Goal: Task Accomplishment & Management: Manage account settings

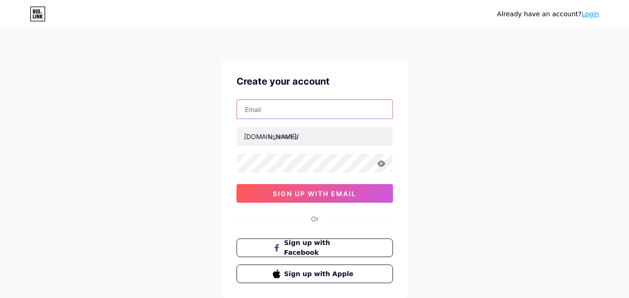
click at [293, 110] on input "text" at bounding box center [314, 109] width 155 height 19
type input "[EMAIL_ADDRESS][DOMAIN_NAME]"
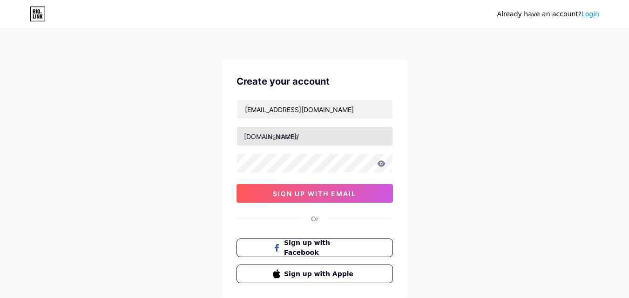
click at [314, 133] on input "text" at bounding box center [314, 136] width 155 height 19
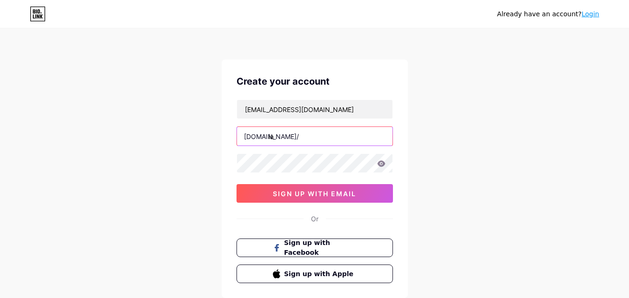
type input "i"
type input "aishwaryamgroup"
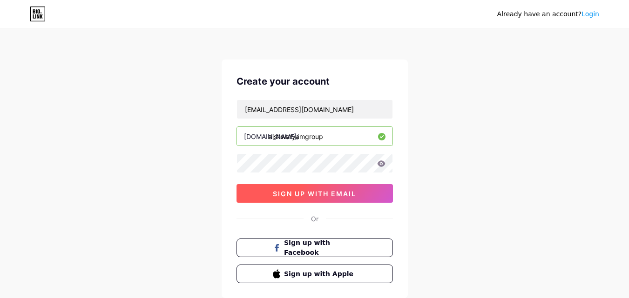
click at [357, 190] on button "sign up with email" at bounding box center [314, 193] width 156 height 19
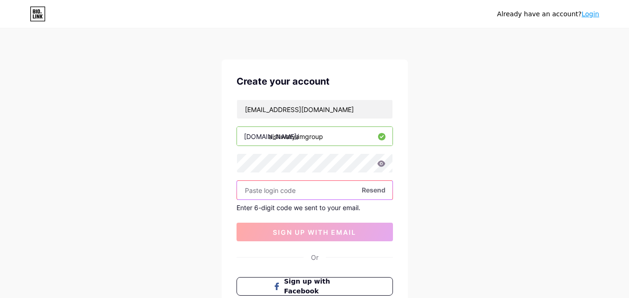
paste input "261922"
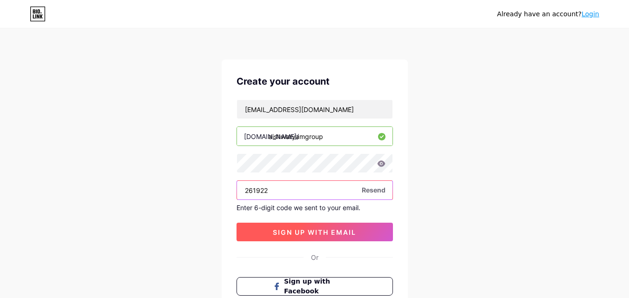
type input "261922"
click at [327, 230] on span "sign up with email" at bounding box center [314, 232] width 83 height 8
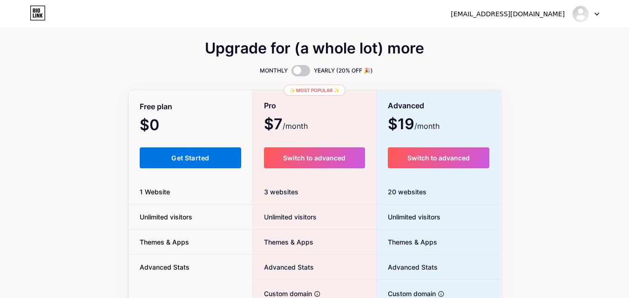
click at [229, 167] on button "Get Started" at bounding box center [191, 158] width 102 height 21
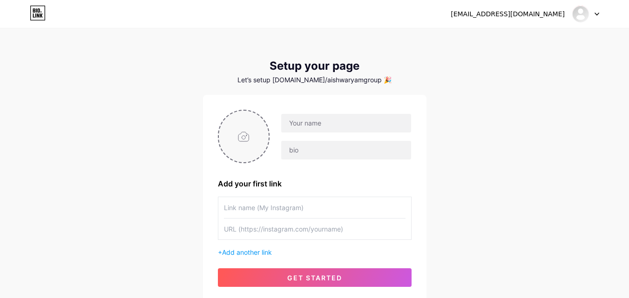
click at [269, 134] on input "file" at bounding box center [244, 137] width 50 height 52
type input "C:\fakepath\AE-Logo-Final-for-Social_PDF-Version-_1_.jpg"
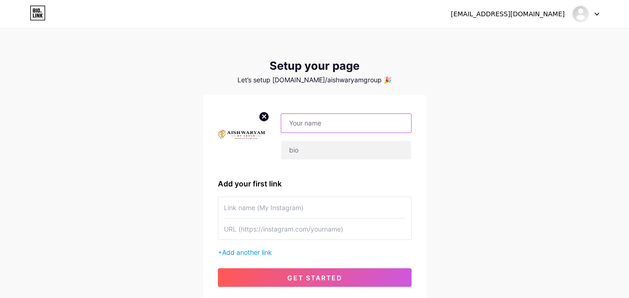
click at [383, 127] on input "text" at bounding box center [345, 123] width 129 height 19
type input "a"
type input "s"
type input "Aishwaryam Group"
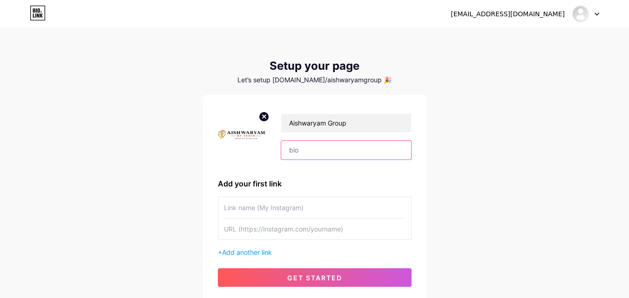
click at [347, 148] on input "text" at bounding box center [345, 150] width 129 height 19
paste input "Aishwaryam Group: A leading real estate developer PCMC in [GEOGRAPHIC_DATA], of…"
type input "Aishwaryam Group: A leading real estate developer PCMC in [GEOGRAPHIC_DATA], of…"
click at [332, 215] on input "text" at bounding box center [314, 207] width 181 height 21
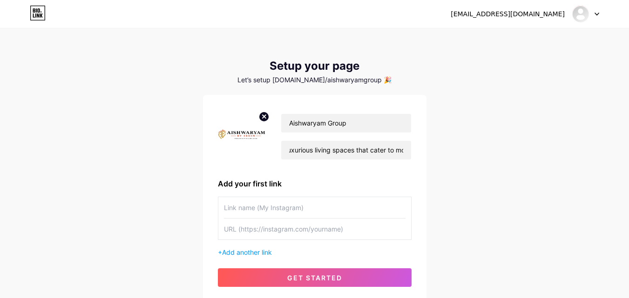
scroll to position [0, 0]
paste input "[URL][DOMAIN_NAME]"
type input "[URL][DOMAIN_NAME]"
click at [337, 233] on input "text" at bounding box center [314, 229] width 181 height 21
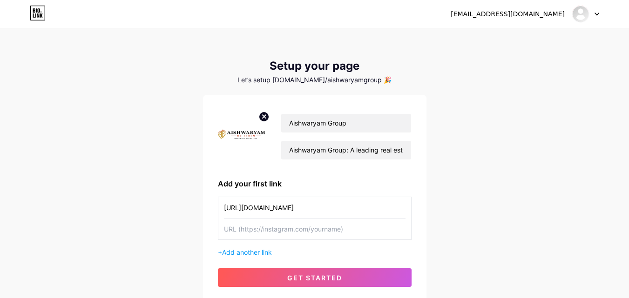
paste input "[URL][DOMAIN_NAME]"
type input "[URL][DOMAIN_NAME]"
click at [375, 215] on input "[URL][DOMAIN_NAME]" at bounding box center [314, 207] width 181 height 21
type input "h"
click at [375, 215] on input "text" at bounding box center [314, 207] width 181 height 21
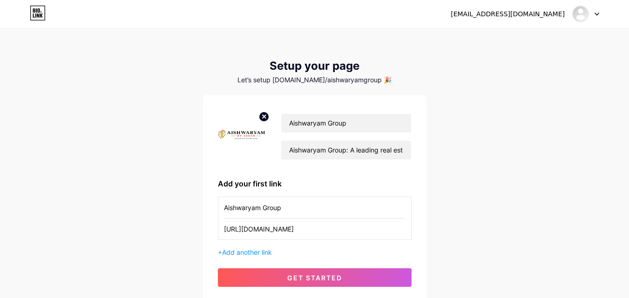
type input "Aishwaryam Group"
click at [251, 248] on div "+ Add another link" at bounding box center [315, 253] width 194 height 10
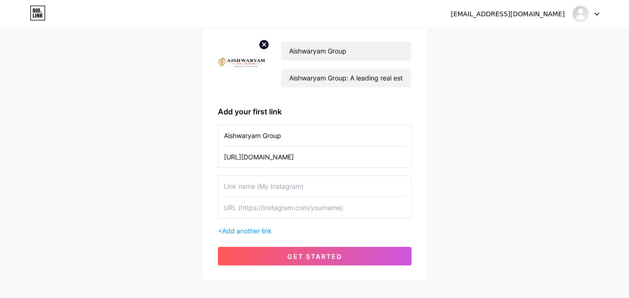
scroll to position [73, 0]
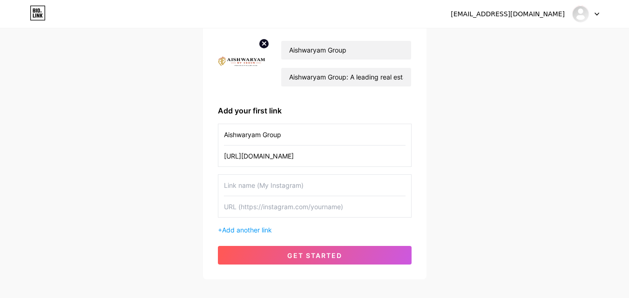
click at [378, 206] on input "text" at bounding box center [314, 206] width 181 height 21
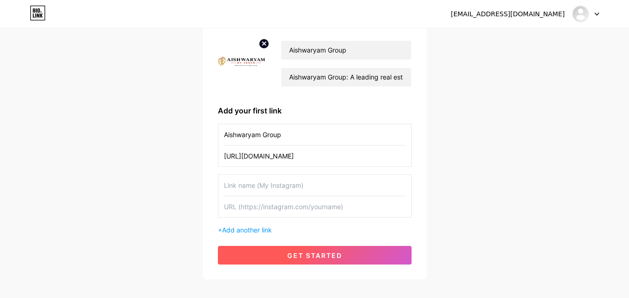
click at [354, 255] on button "get started" at bounding box center [315, 255] width 194 height 19
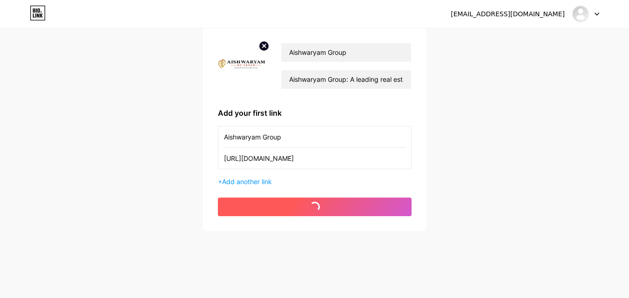
scroll to position [71, 0]
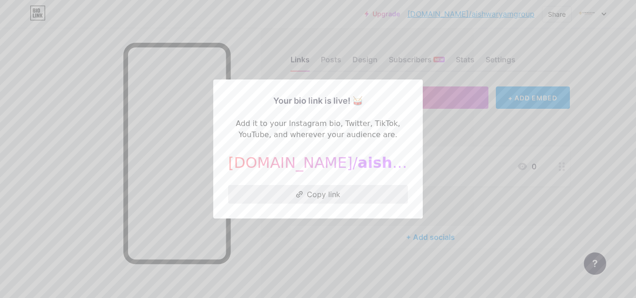
click at [336, 196] on button "Copy link" at bounding box center [318, 194] width 180 height 19
click at [470, 138] on div at bounding box center [318, 149] width 636 height 298
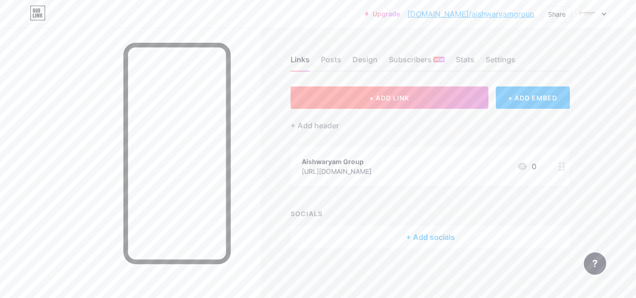
click at [455, 95] on button "+ ADD LINK" at bounding box center [389, 98] width 198 height 22
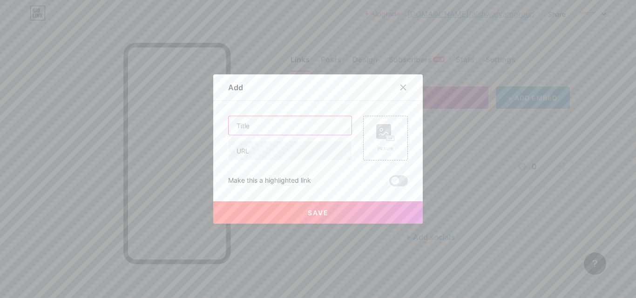
click at [338, 124] on input "text" at bounding box center [289, 125] width 123 height 19
paste input "aryam Group | Top Real Estate Developers in PCMC & Pune"
type input "Aishwaryam Group | Top Real Estate Developers in PCMC & Pune"
click at [317, 150] on input "text" at bounding box center [289, 150] width 123 height 19
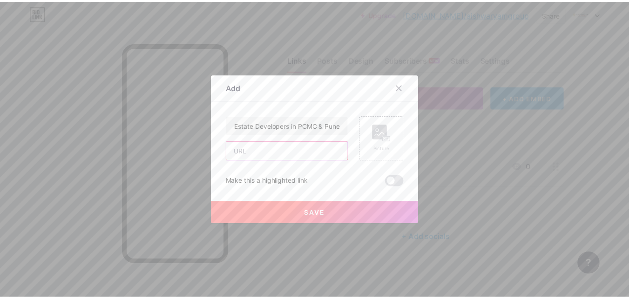
scroll to position [0, 0]
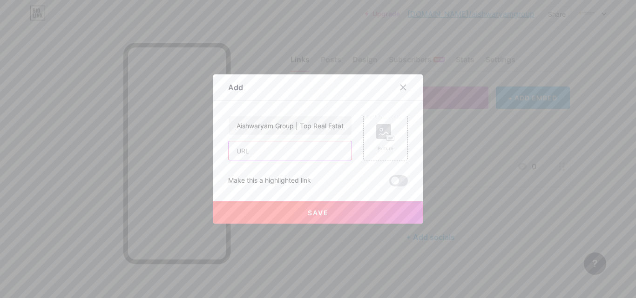
paste input "[URL][DOMAIN_NAME]"
type input "[URL][DOMAIN_NAME]"
click at [376, 125] on rect at bounding box center [383, 131] width 15 height 15
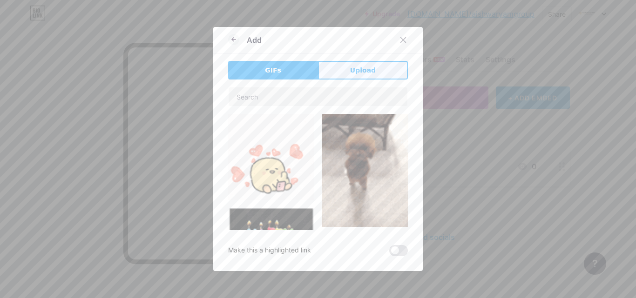
click at [350, 71] on span "Upload" at bounding box center [363, 71] width 26 height 10
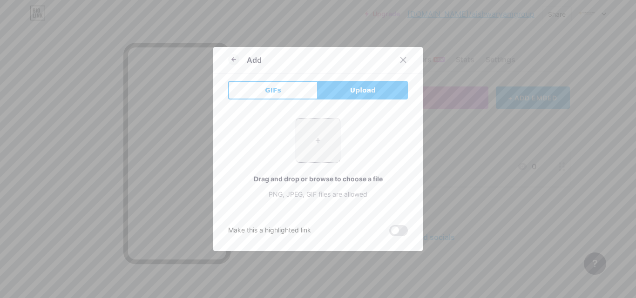
click at [320, 139] on input "file" at bounding box center [318, 141] width 44 height 44
type input "C:\fakepath\Aishwaryam-Group-Pioneering-Sustainable-Real-Estate-in-Pune-08-12-2…"
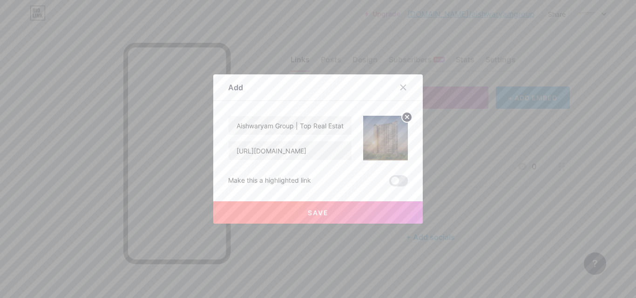
click at [351, 210] on button "Save" at bounding box center [317, 212] width 209 height 22
